Goal: Task Accomplishment & Management: Use online tool/utility

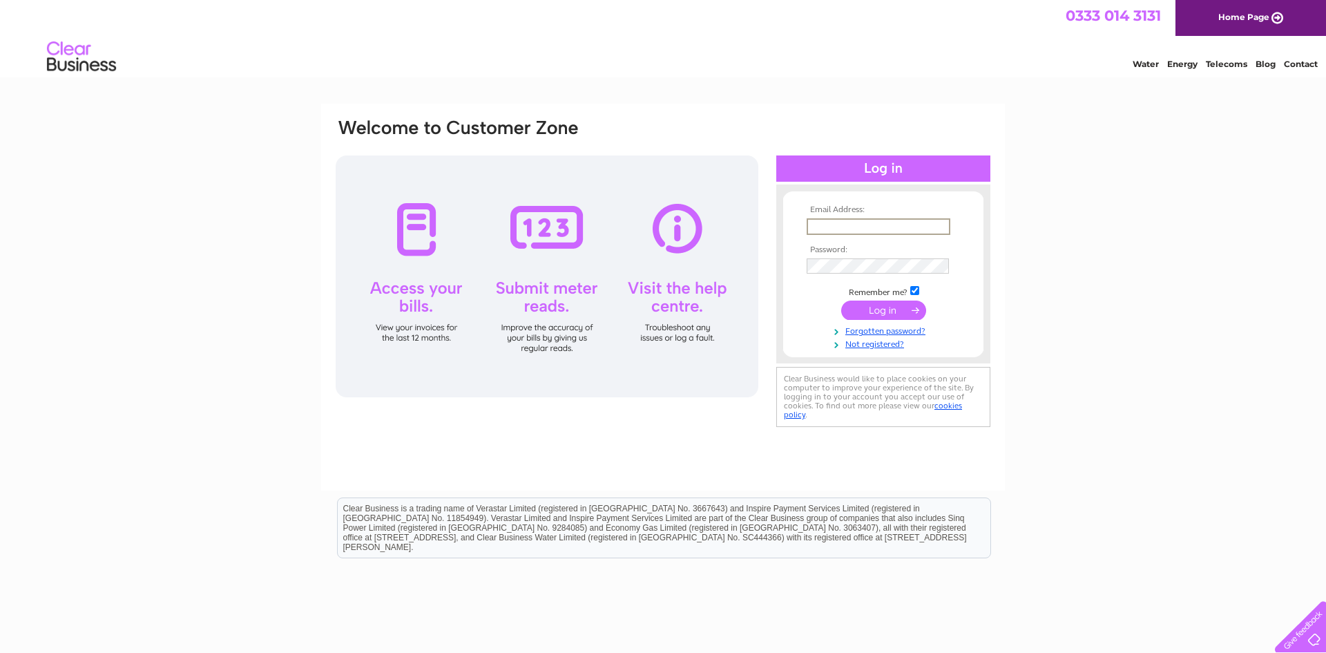
type input "[EMAIL_ADDRESS][DOMAIN_NAME]"
click at [841, 300] on input "submit" at bounding box center [883, 309] width 85 height 19
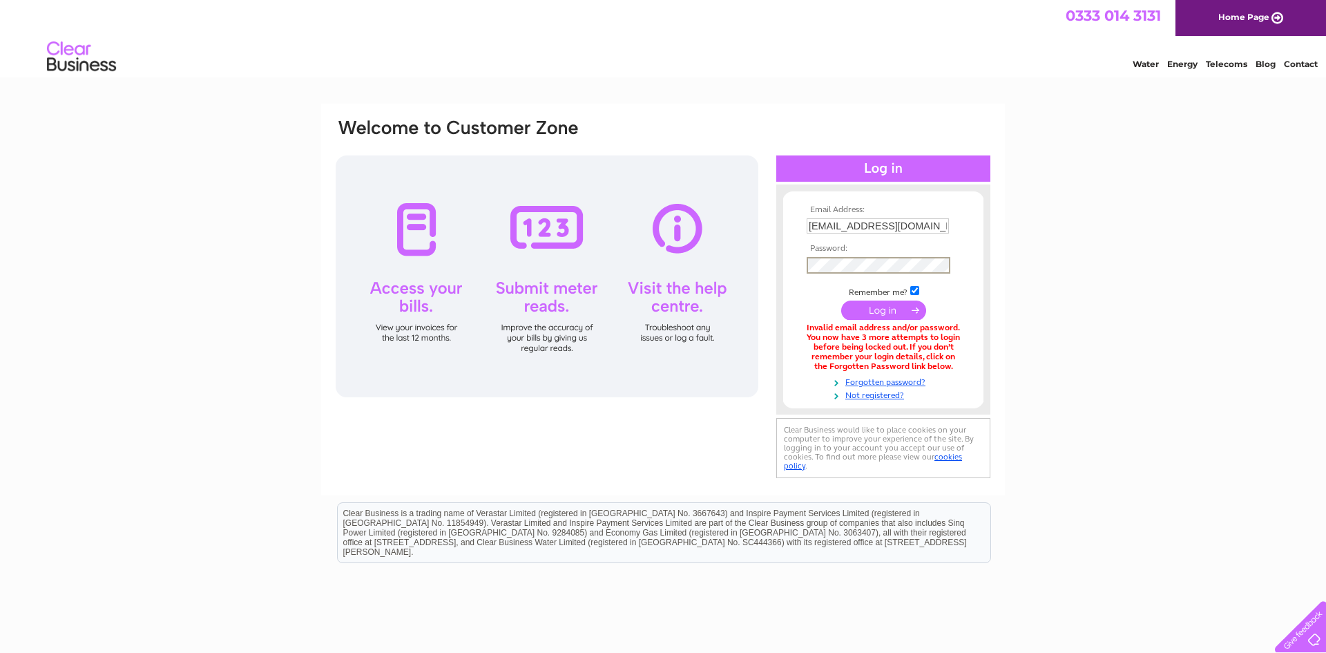
click at [841, 300] on input "submit" at bounding box center [883, 309] width 85 height 19
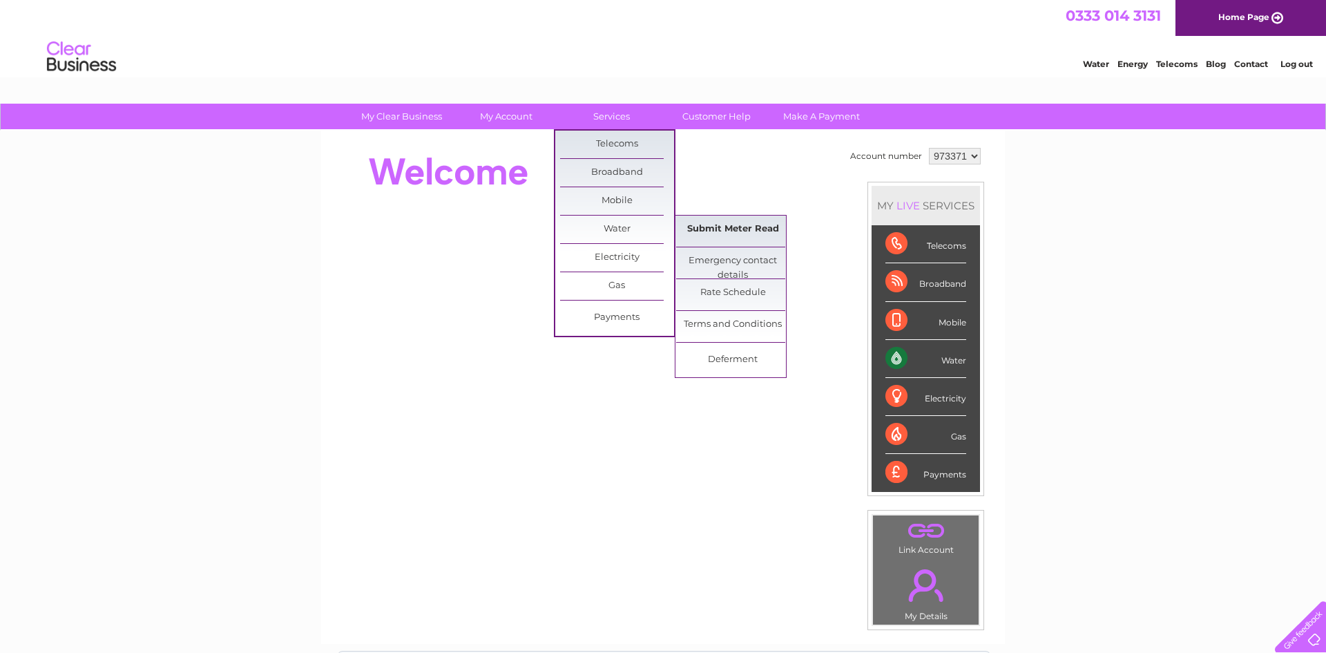
click at [698, 222] on link "Submit Meter Read" at bounding box center [733, 229] width 114 height 28
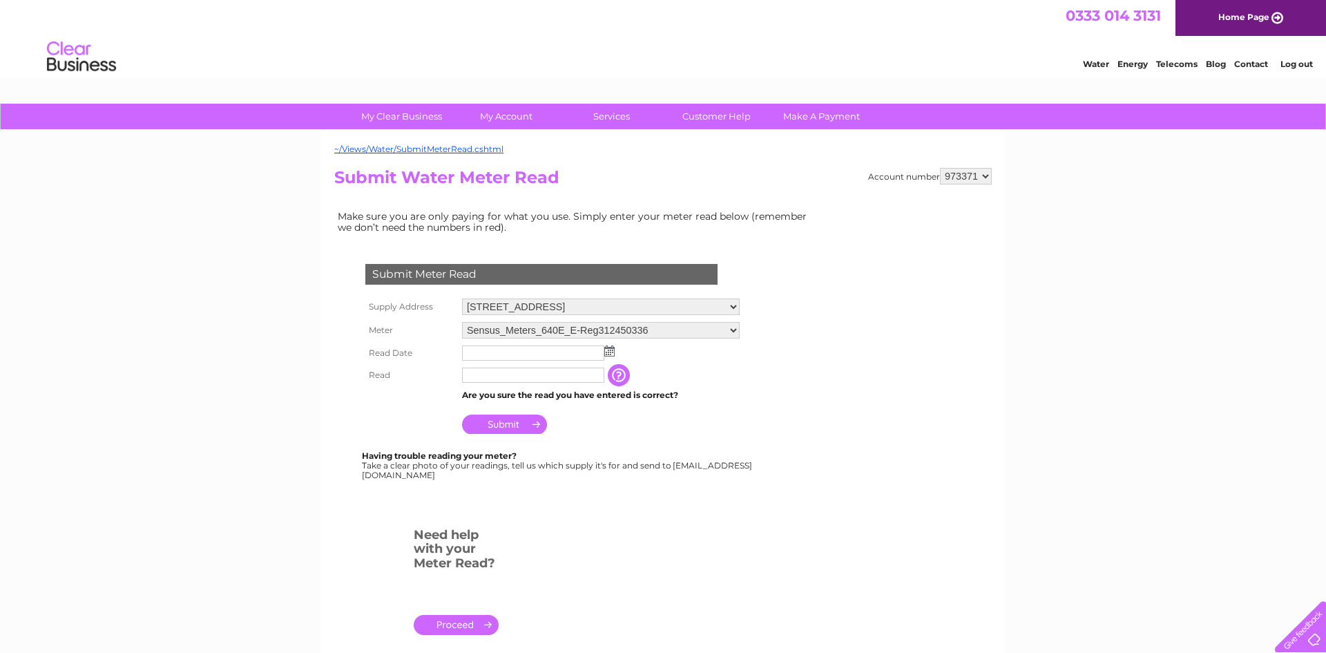
click at [509, 353] on input "text" at bounding box center [533, 352] width 142 height 15
click at [509, 353] on input "text" at bounding box center [534, 353] width 144 height 17
click at [611, 354] on img at bounding box center [611, 351] width 10 height 11
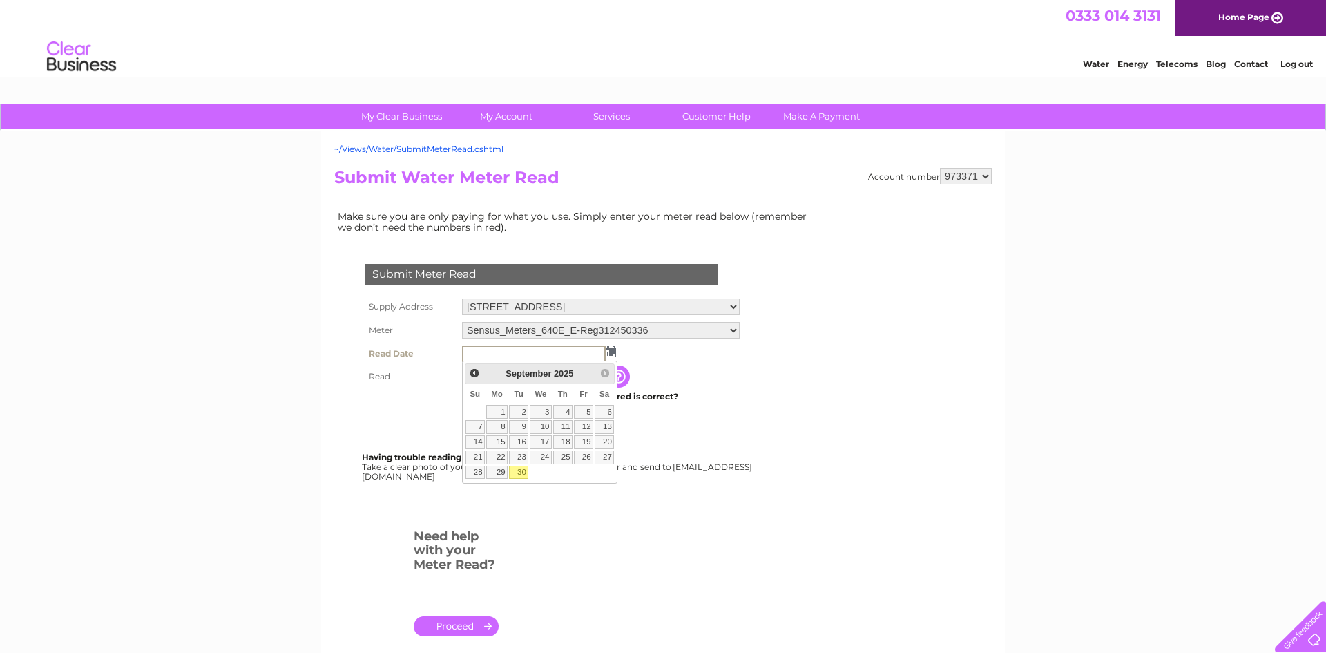
click at [516, 474] on link "30" at bounding box center [518, 472] width 19 height 14
type input "2025/09/30"
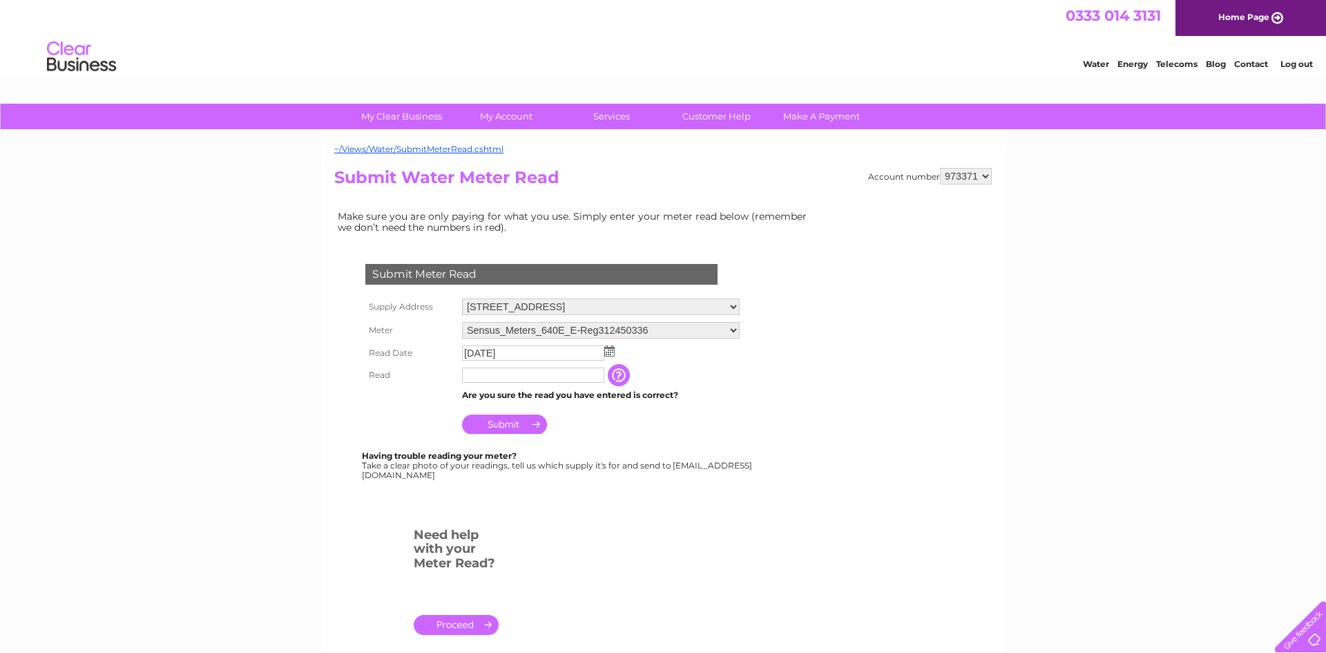
click at [482, 374] on input "text" at bounding box center [533, 374] width 142 height 15
click at [490, 376] on input "text" at bounding box center [534, 375] width 144 height 17
type input "80"
click at [307, 405] on div "My Clear Business Login Details My Details My Preferences Link Account My Accou…" at bounding box center [663, 515] width 1326 height 822
click at [485, 422] on input "Submit" at bounding box center [504, 423] width 85 height 19
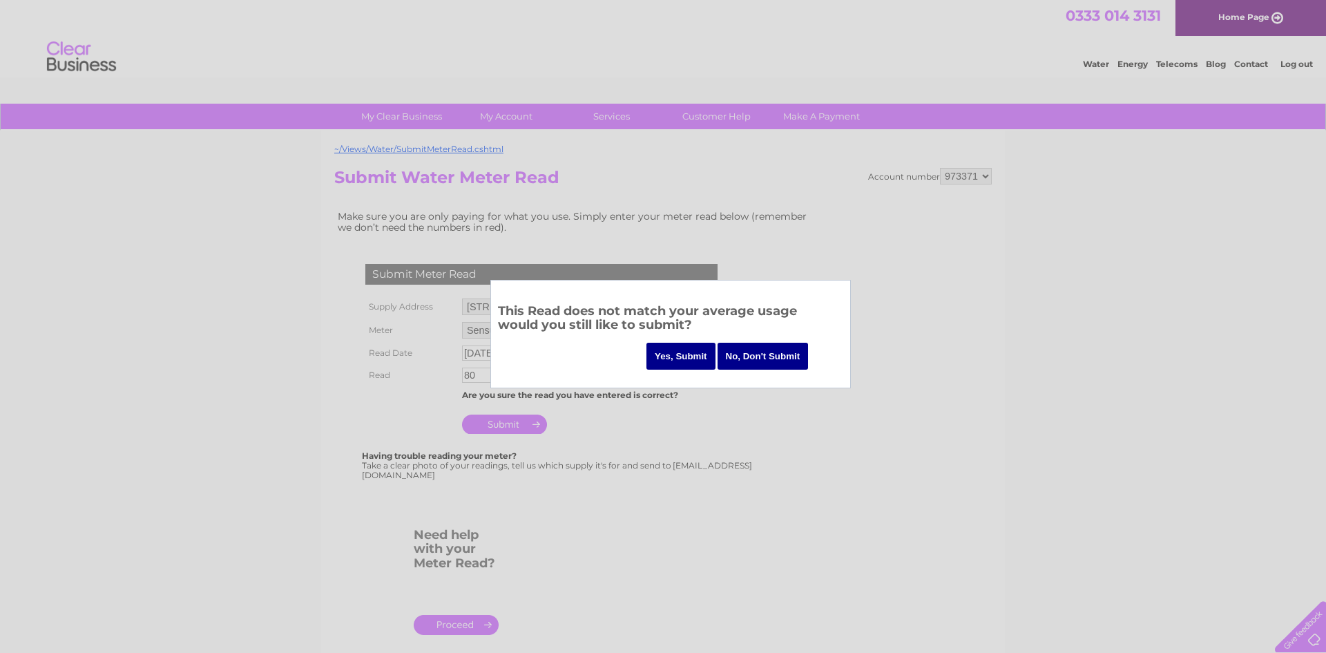
click at [672, 357] on input "Yes, Submit" at bounding box center [680, 356] width 69 height 27
